Goal: Task Accomplishment & Management: Complete application form

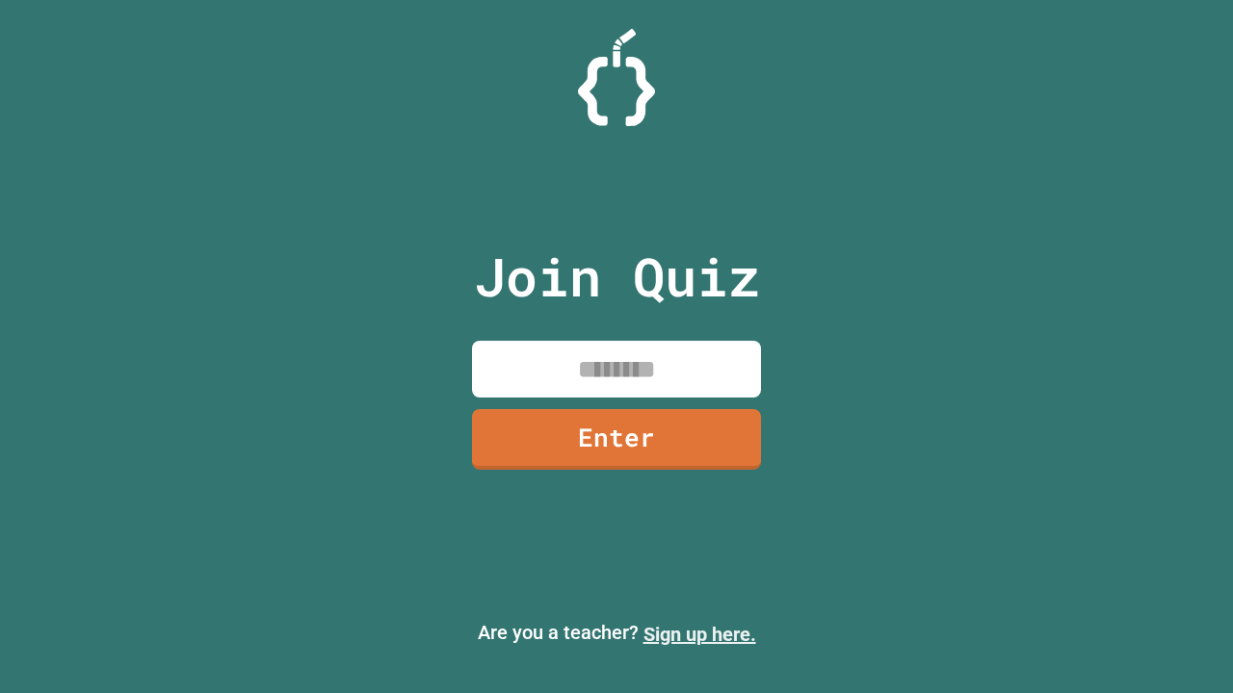
click at [699, 635] on link "Sign up here." at bounding box center [699, 634] width 113 height 23
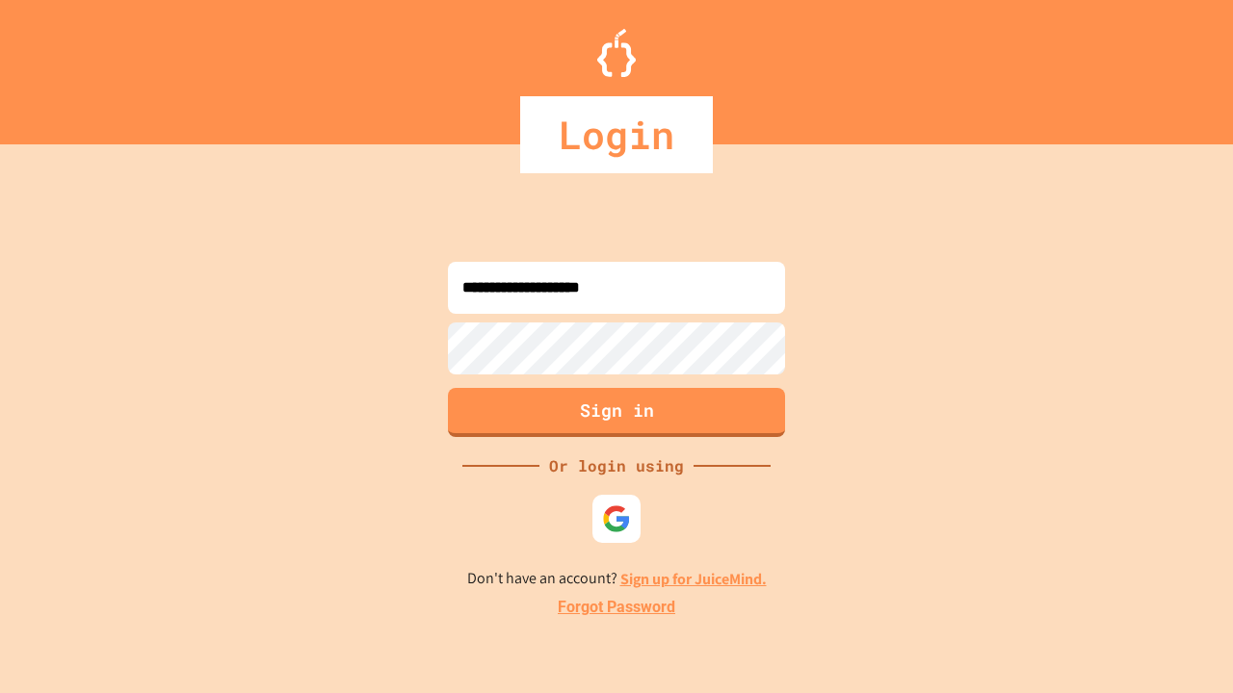
type input "**********"
